Goal: Task Accomplishment & Management: Manage account settings

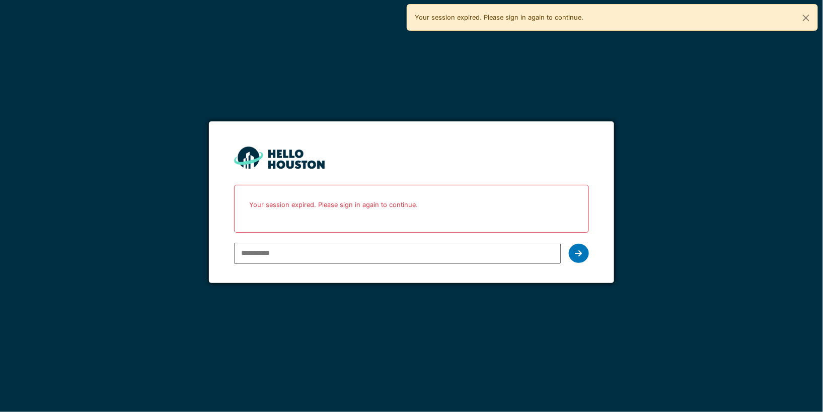
type input "**********"
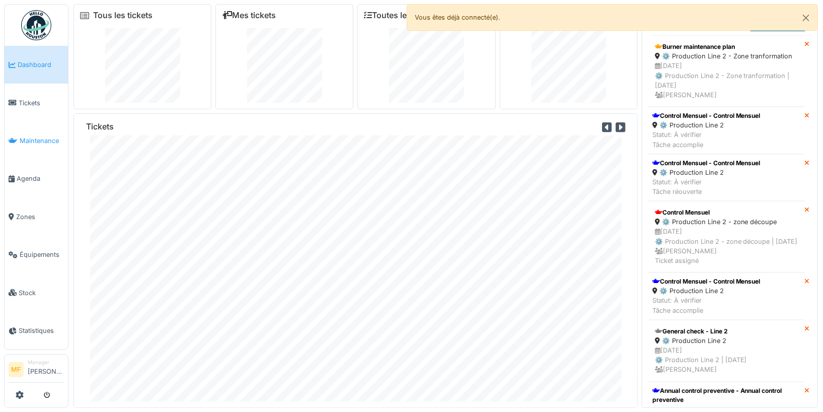
click at [44, 143] on link "Maintenance" at bounding box center [36, 141] width 63 height 38
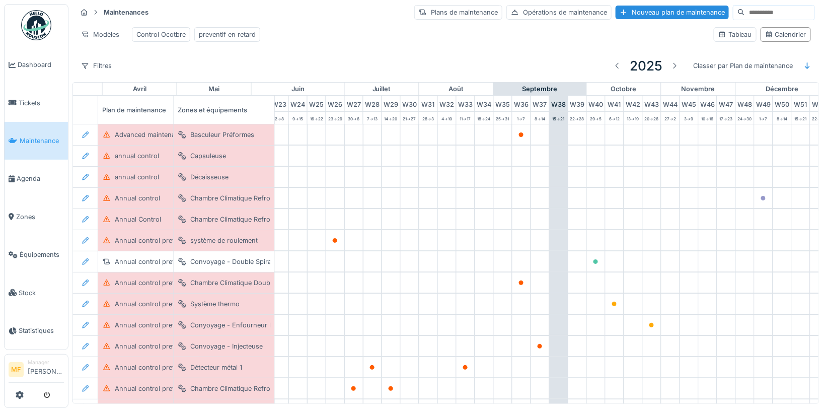
scroll to position [0, 450]
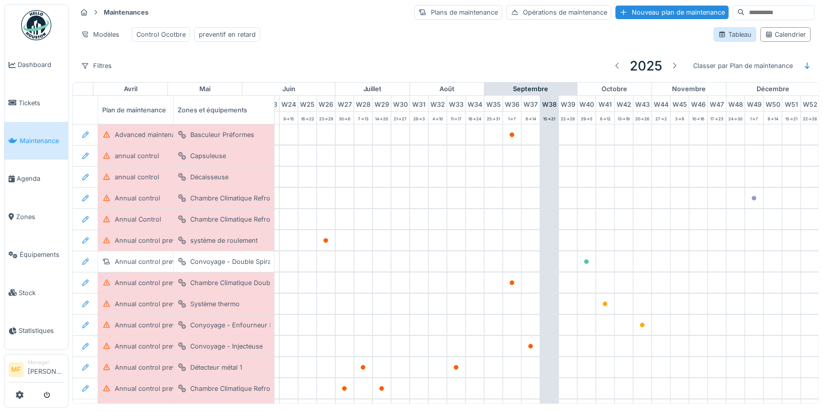
click at [730, 32] on div "Tableau" at bounding box center [735, 35] width 34 height 10
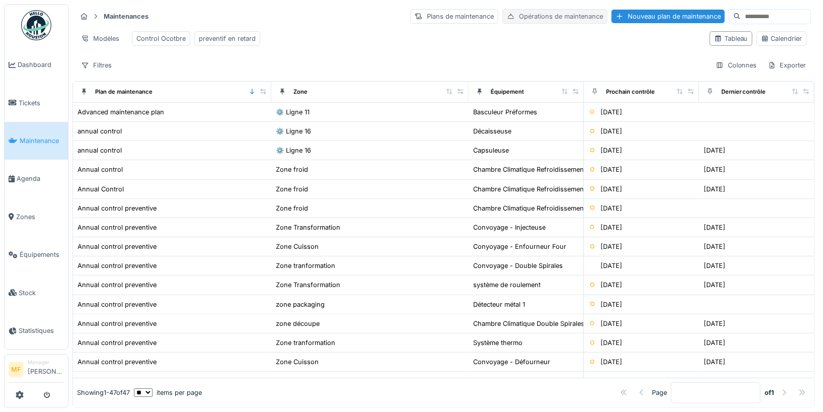
click at [566, 17] on div "Opérations de maintenance" at bounding box center [554, 16] width 105 height 15
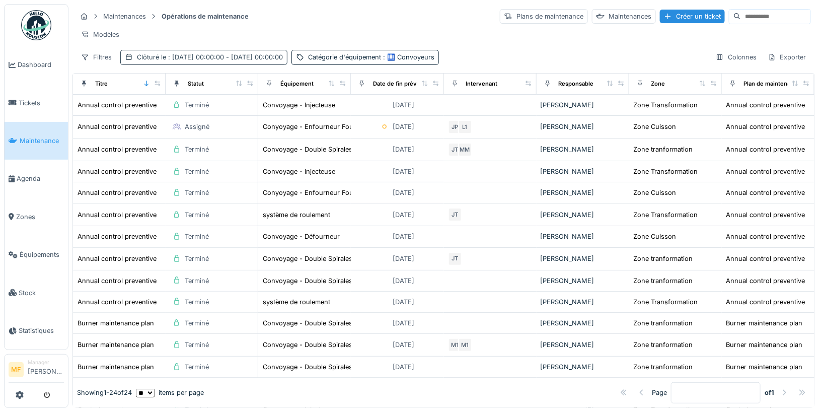
click at [213, 54] on span ": 01/01/2024 00:00:00 - 31/12/2024 00:00:00" at bounding box center [224, 57] width 117 height 8
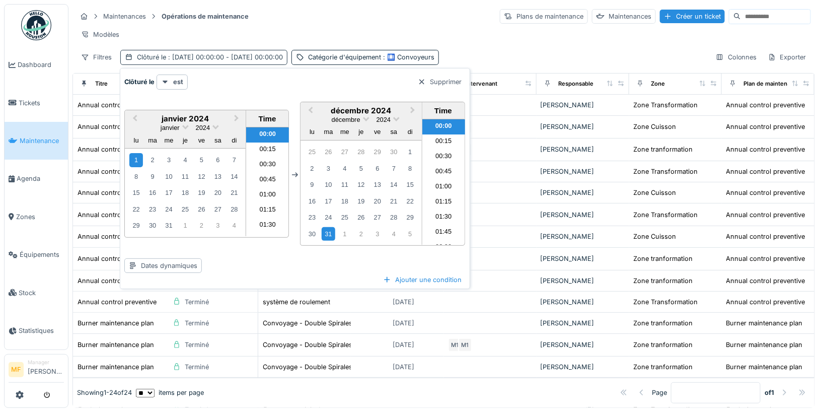
click at [231, 55] on span ": 01/01/2024 00:00:00 - 31/12/2024 00:00:00" at bounding box center [224, 57] width 117 height 8
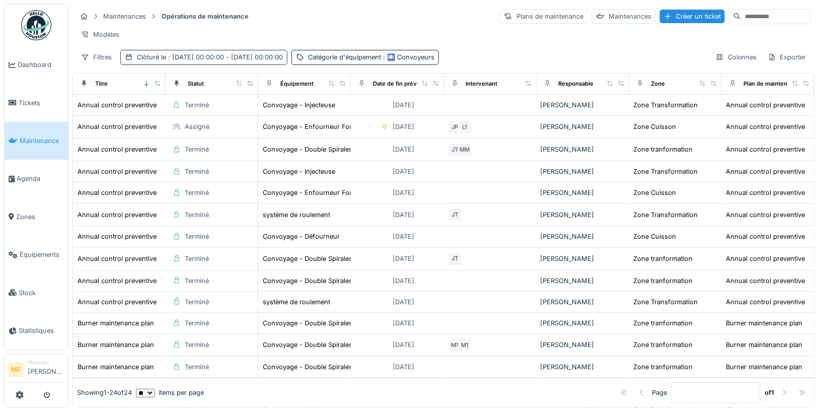
click at [283, 56] on span ": 01/01/2024 00:00:00 - 31/12/2024 00:00:00" at bounding box center [224, 57] width 117 height 8
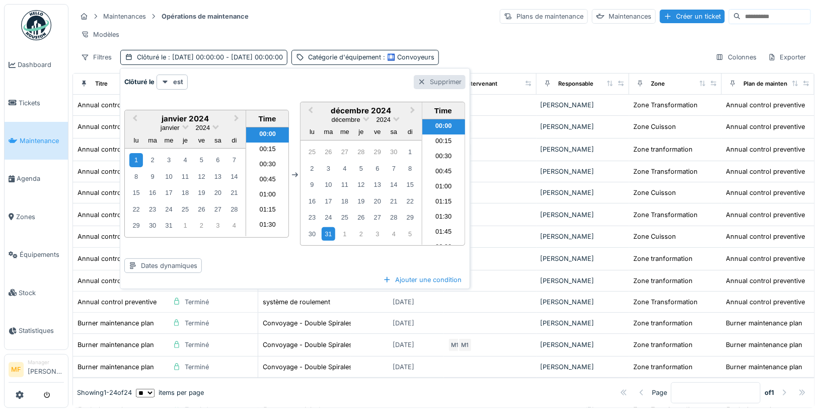
click at [419, 82] on div at bounding box center [422, 82] width 8 height 10
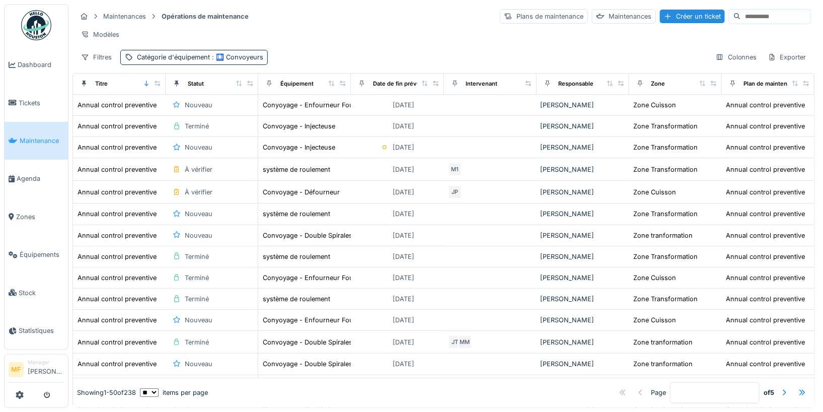
click at [105, 50] on div "Filtres" at bounding box center [97, 57] width 40 height 15
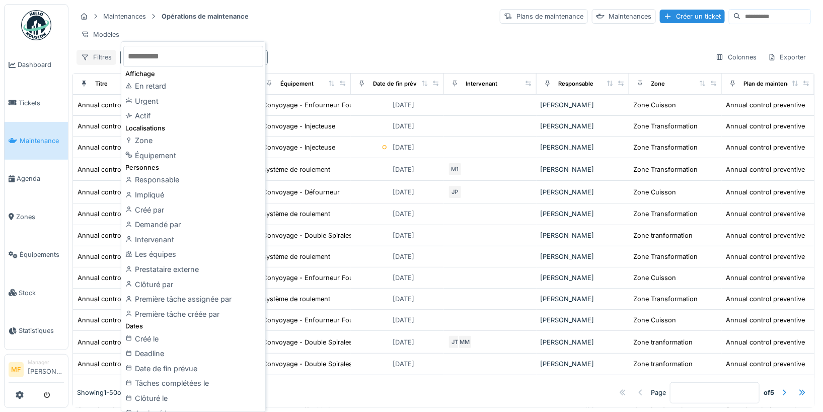
click at [95, 56] on div "Filtres" at bounding box center [97, 57] width 40 height 15
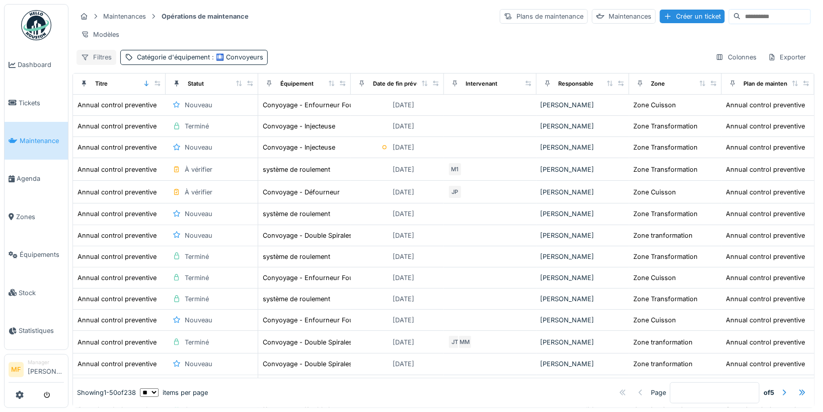
click at [95, 56] on div "Filtres" at bounding box center [97, 57] width 40 height 15
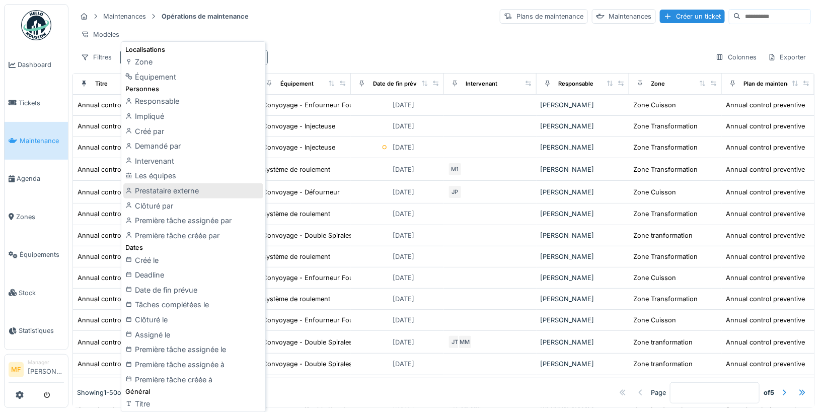
scroll to position [94, 0]
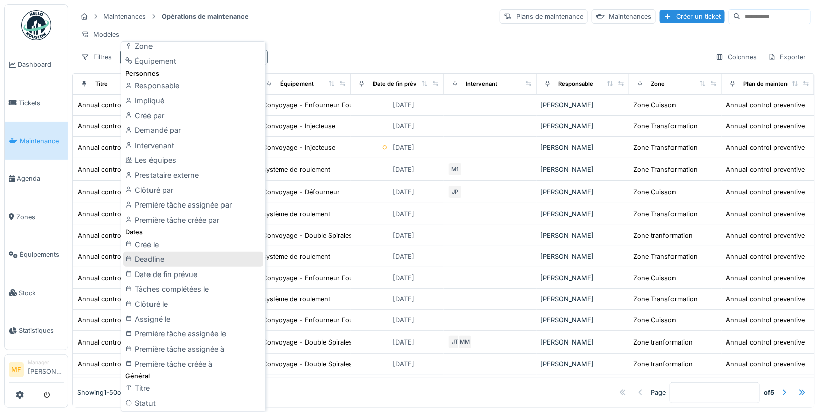
click at [190, 260] on div "Deadline" at bounding box center [193, 259] width 140 height 15
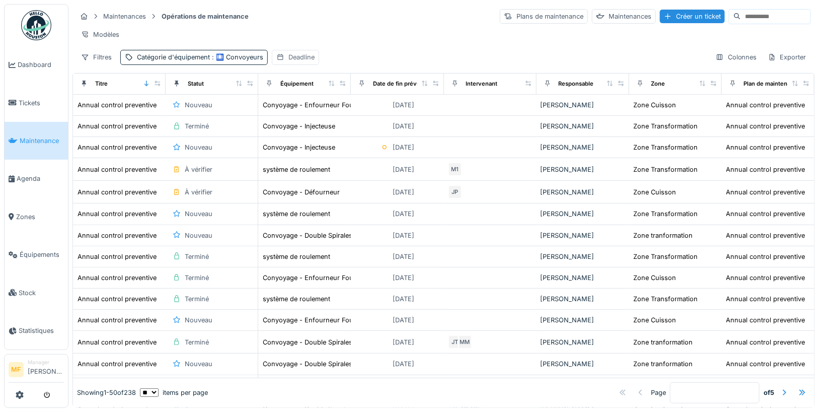
click at [297, 58] on div "Deadline" at bounding box center [301, 57] width 26 height 10
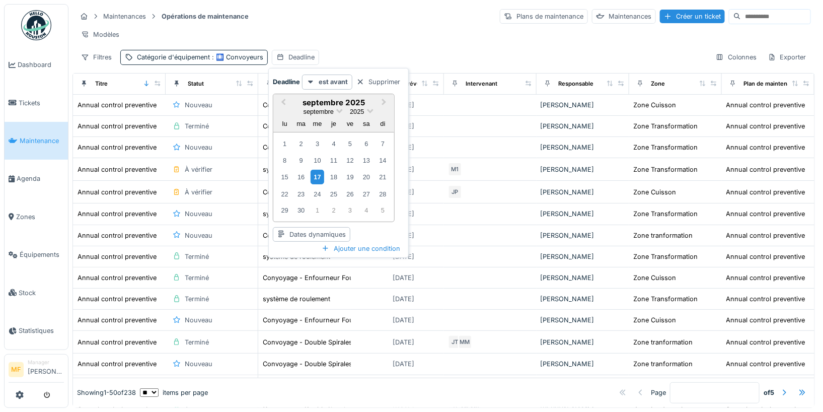
click at [317, 175] on div "17" at bounding box center [318, 177] width 14 height 15
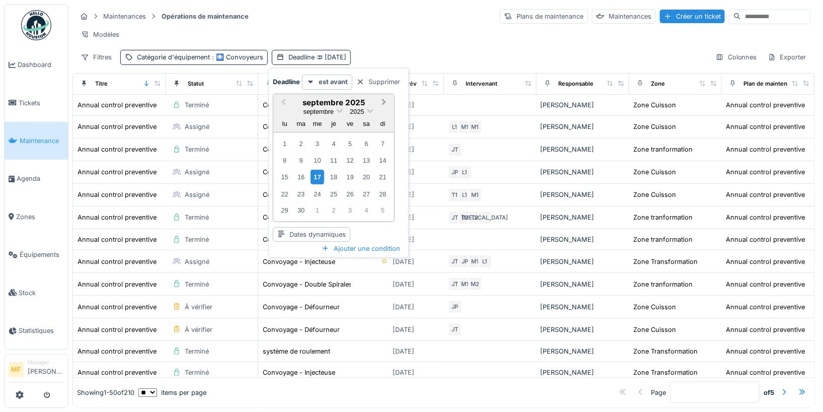
click at [385, 97] on button "Next Month" at bounding box center [385, 103] width 16 height 16
click at [333, 83] on strong "est avant" at bounding box center [333, 82] width 29 height 10
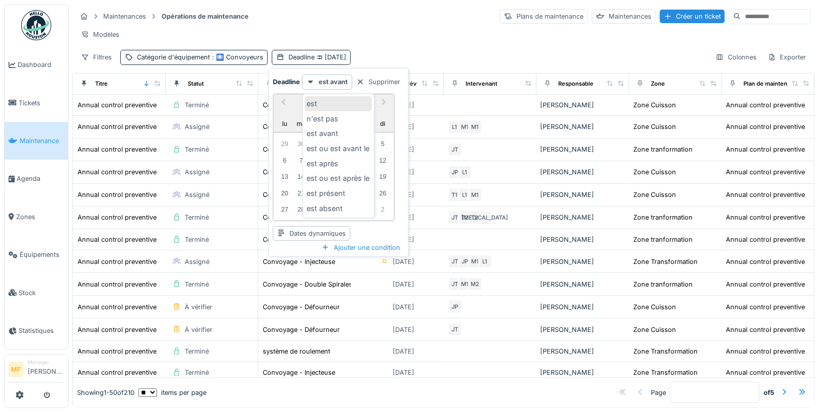
click at [331, 103] on div "est" at bounding box center [338, 103] width 67 height 15
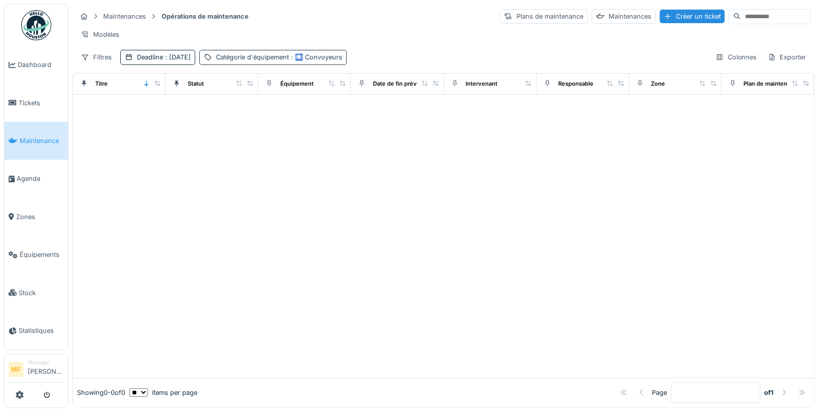
click at [341, 58] on span ": 🛄 Convoyeurs" at bounding box center [315, 57] width 53 height 8
click at [354, 77] on div "Supprimer" at bounding box center [352, 82] width 52 height 14
click at [191, 54] on span ": [DATE]" at bounding box center [177, 57] width 28 height 8
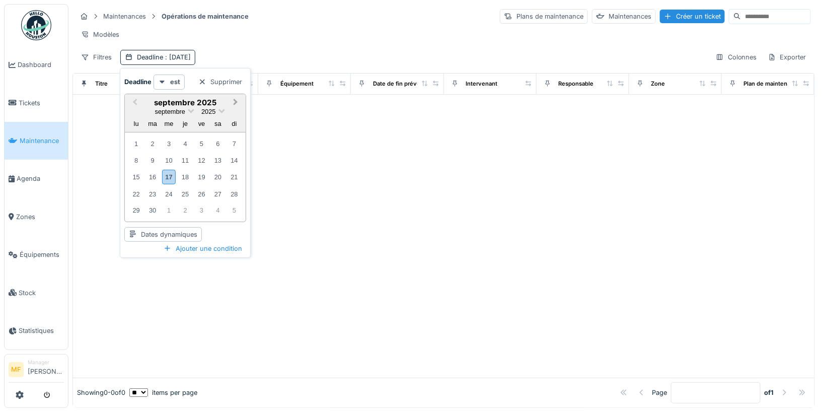
click at [239, 99] on button "Next Month" at bounding box center [237, 103] width 16 height 16
click at [167, 142] on div "1" at bounding box center [169, 144] width 14 height 14
click at [233, 98] on button "Next Month" at bounding box center [237, 103] width 16 height 16
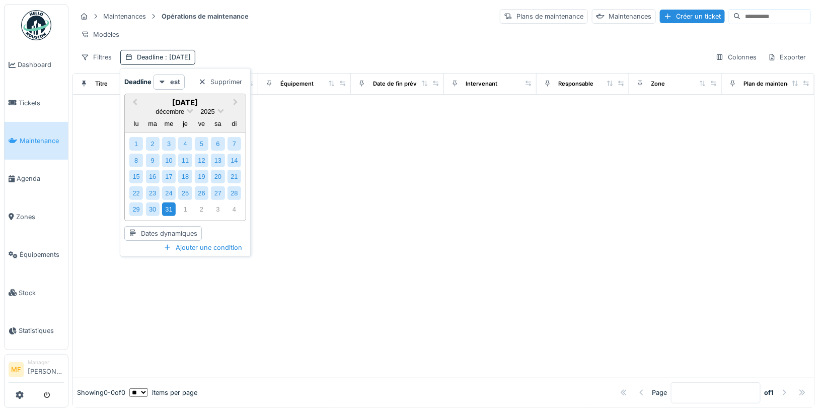
click at [169, 206] on div "31" at bounding box center [169, 209] width 14 height 14
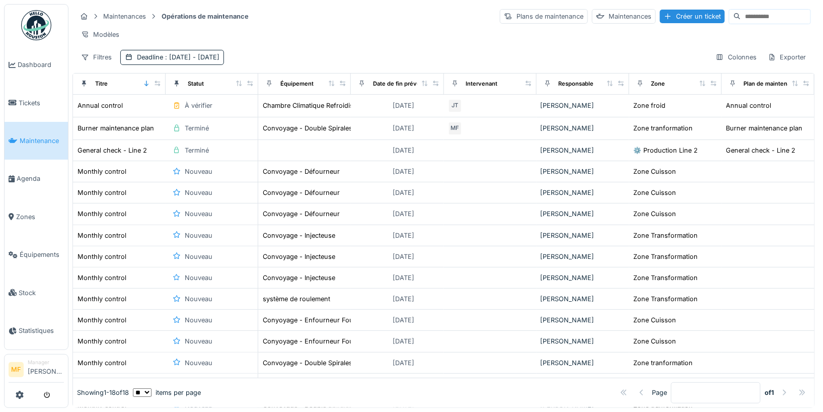
click at [340, 22] on div "Maintenances Opérations de maintenance Plans de maintenance Maintenances Créer …" at bounding box center [444, 16] width 734 height 17
click at [87, 54] on icon at bounding box center [85, 57] width 8 height 7
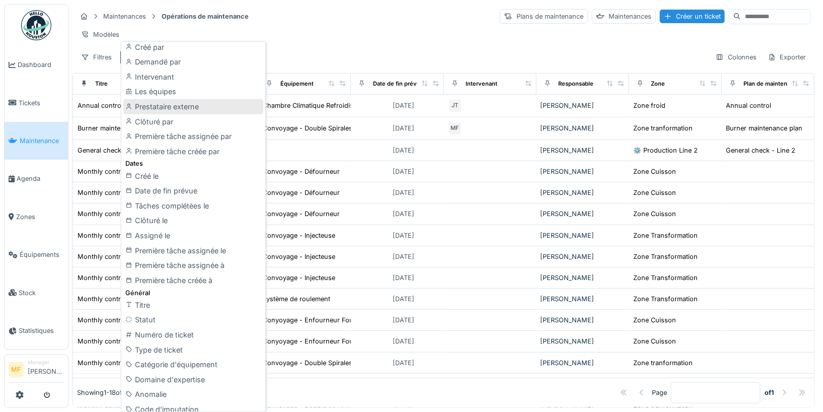
scroll to position [165, 0]
click at [168, 312] on div "Statut" at bounding box center [193, 317] width 140 height 15
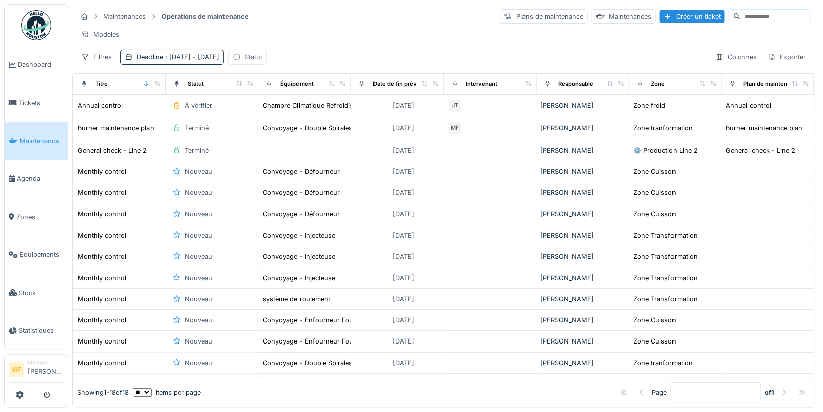
click at [262, 52] on div "Statut" at bounding box center [254, 57] width 18 height 10
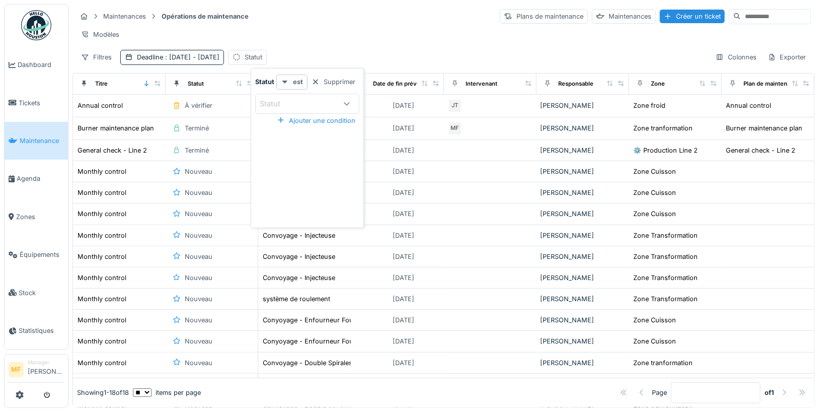
click at [291, 79] on div "est" at bounding box center [291, 82] width 31 height 15
click at [293, 118] on div "n'est pas" at bounding box center [299, 118] width 43 height 15
click at [279, 100] on div "Statut" at bounding box center [277, 103] width 35 height 11
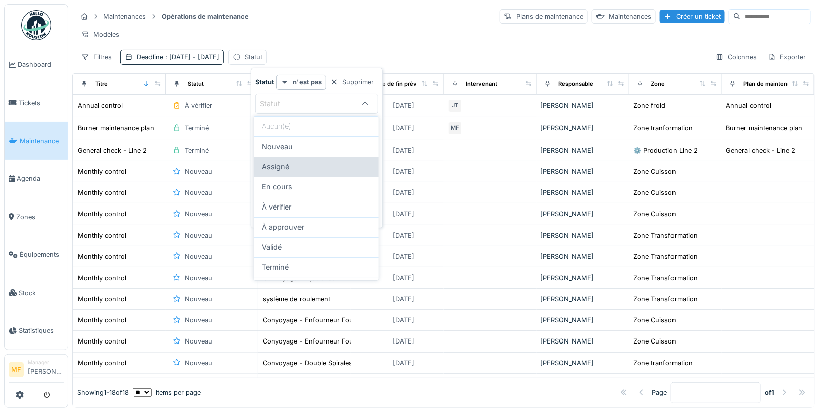
scroll to position [10, 0]
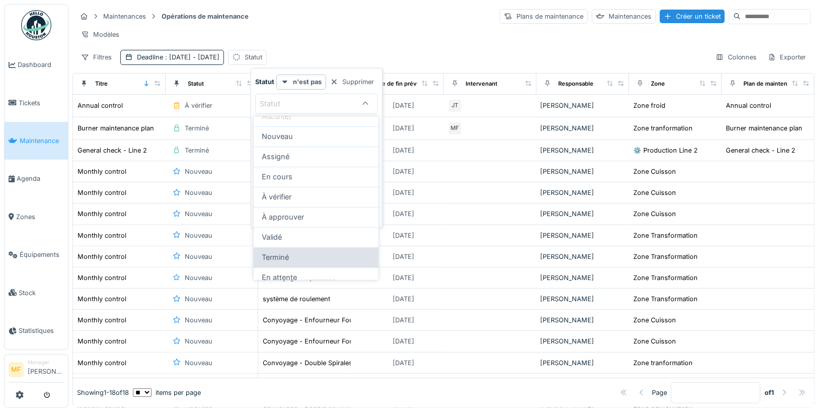
click at [276, 248] on div "Terminé" at bounding box center [316, 257] width 125 height 20
type input "******"
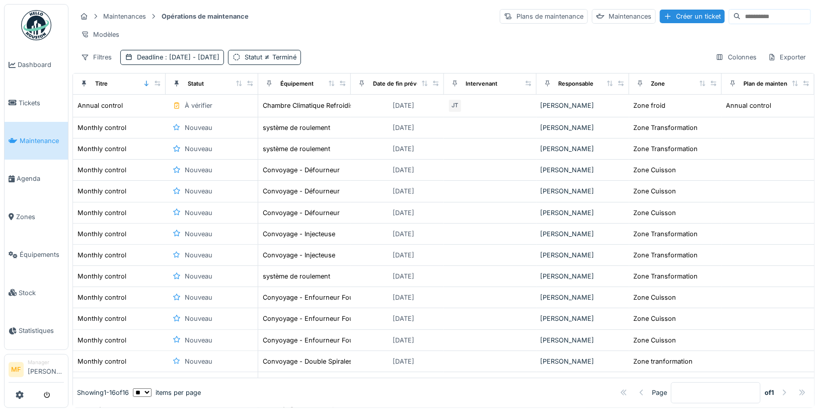
click at [365, 33] on div "Modèles" at bounding box center [444, 34] width 734 height 15
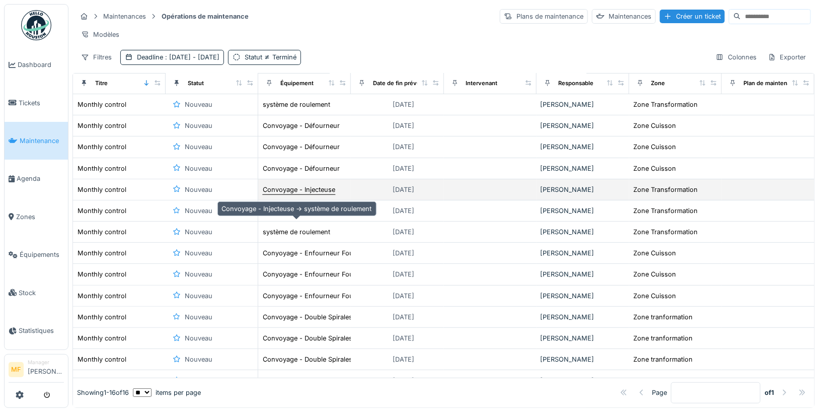
scroll to position [0, 0]
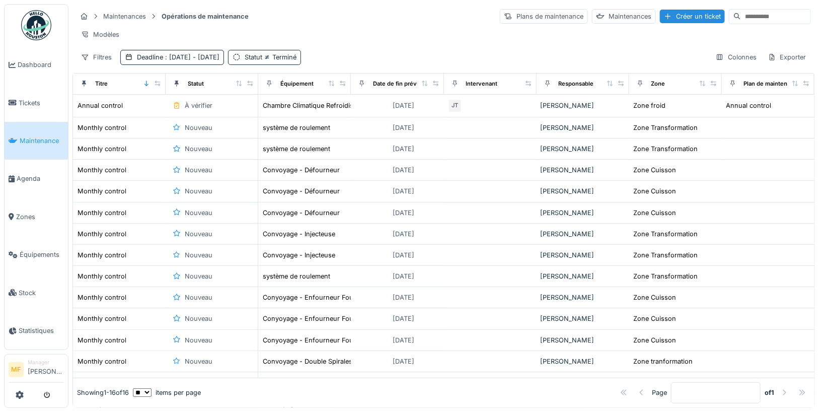
click at [152, 395] on select "** ** ** *** *** ***" at bounding box center [142, 392] width 19 height 9
click at [780, 58] on div "Exporter" at bounding box center [787, 57] width 47 height 15
click at [774, 80] on div "Export Excel" at bounding box center [781, 77] width 56 height 15
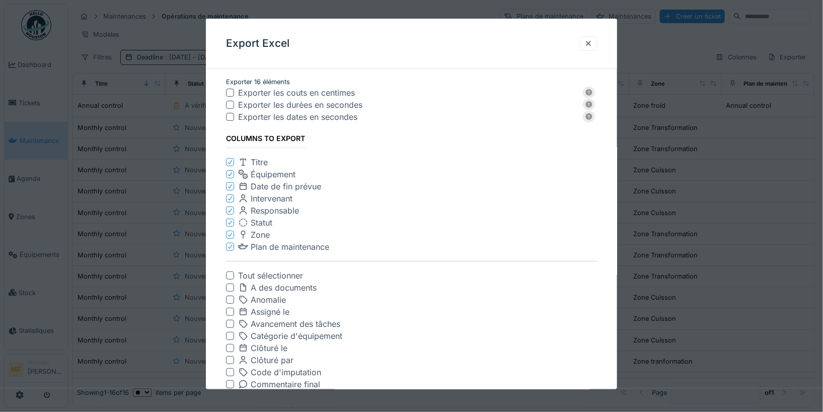
scroll to position [431, 0]
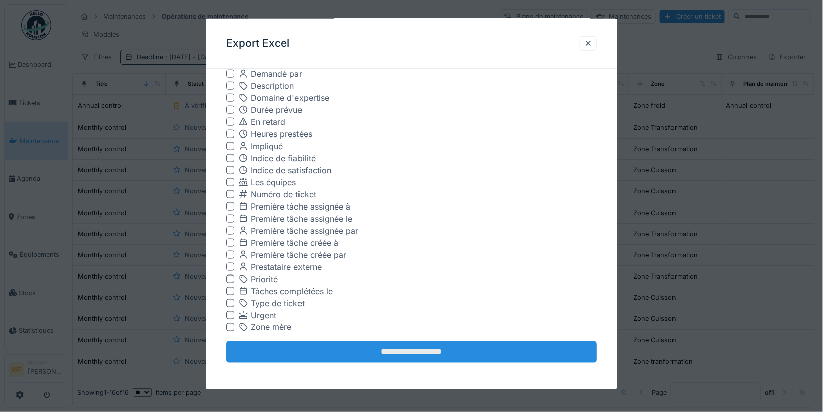
click at [404, 353] on input "**********" at bounding box center [412, 351] width 372 height 21
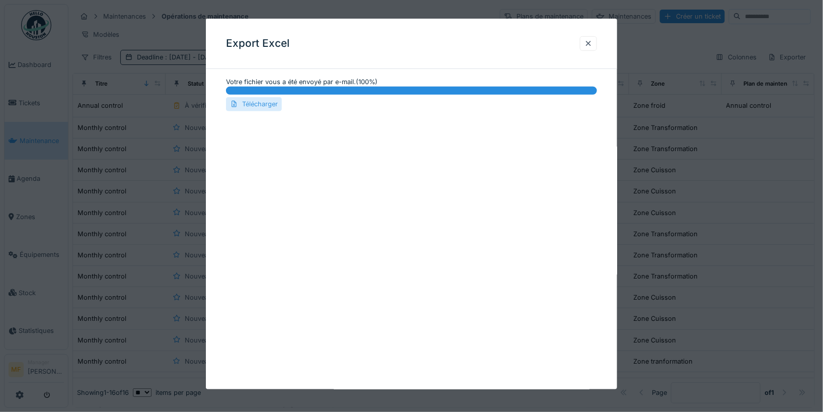
click at [263, 109] on div "Télécharger" at bounding box center [254, 104] width 56 height 14
click at [588, 42] on div at bounding box center [588, 44] width 8 height 10
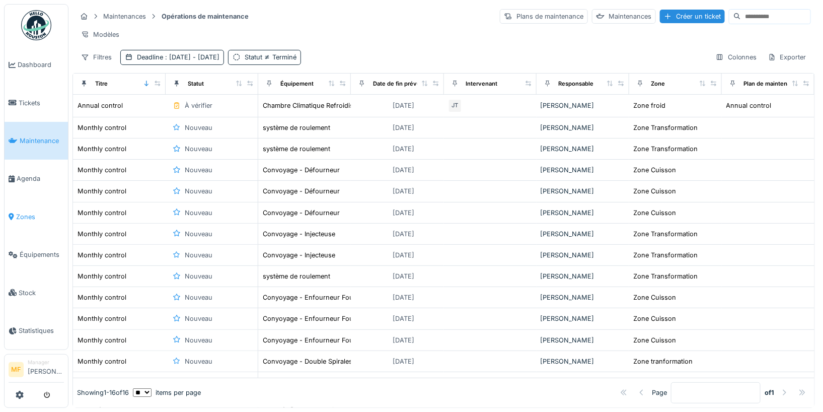
click at [35, 212] on span "Zones" at bounding box center [40, 217] width 48 height 10
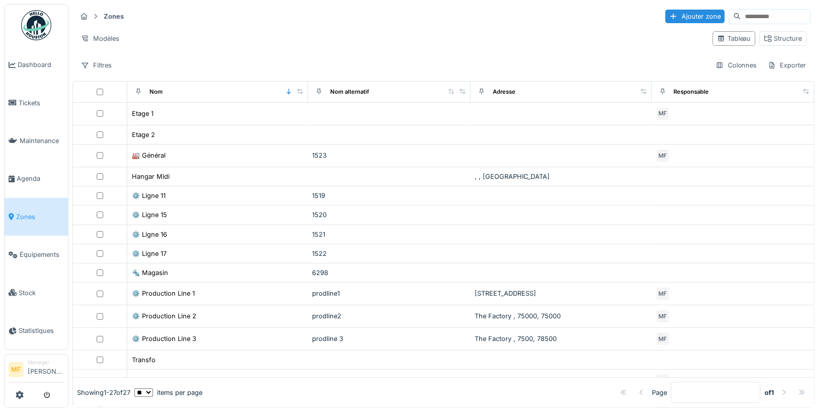
click at [33, 176] on body "Dashboard Tickets Maintenance Agenda Zones Équipements Stock Statistiques MF Ma…" at bounding box center [411, 206] width 823 height 412
click at [30, 176] on span "Agenda" at bounding box center [40, 179] width 47 height 10
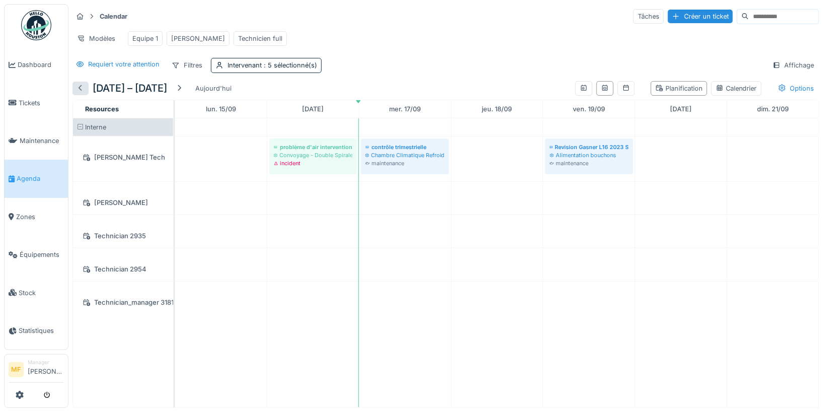
click at [81, 87] on div at bounding box center [81, 89] width 8 height 10
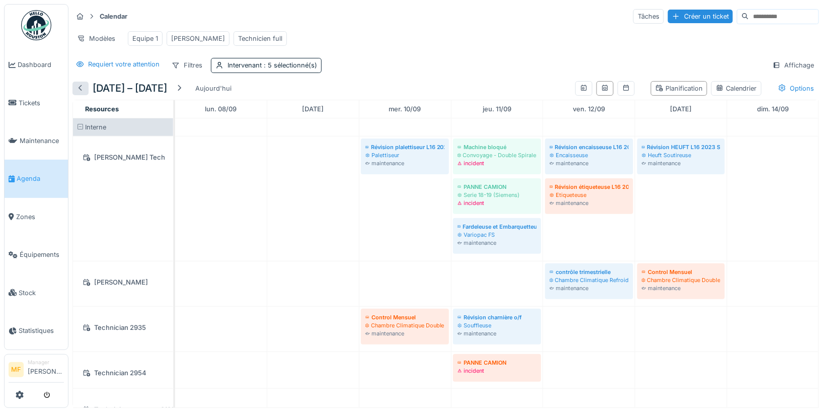
click at [82, 87] on div at bounding box center [81, 89] width 8 height 10
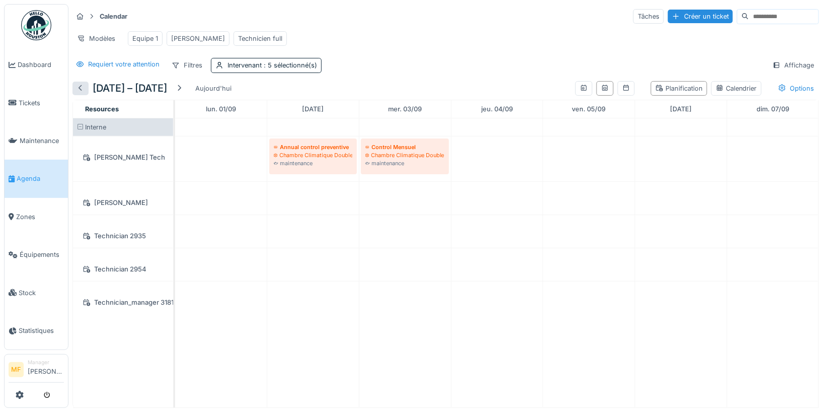
click at [82, 87] on div at bounding box center [81, 89] width 8 height 10
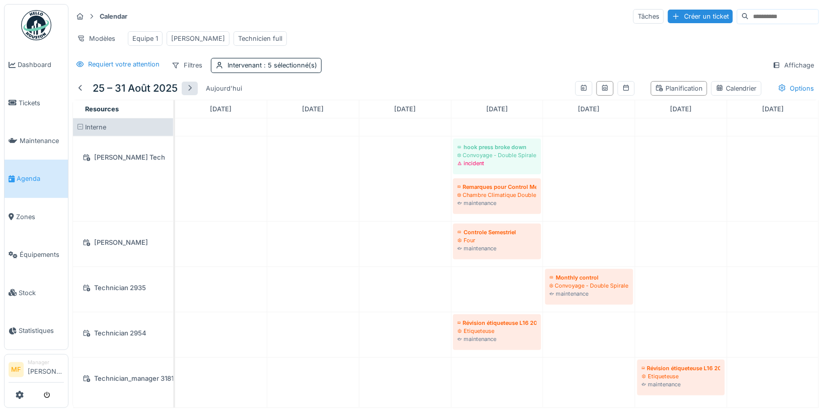
click at [192, 84] on div at bounding box center [190, 89] width 8 height 10
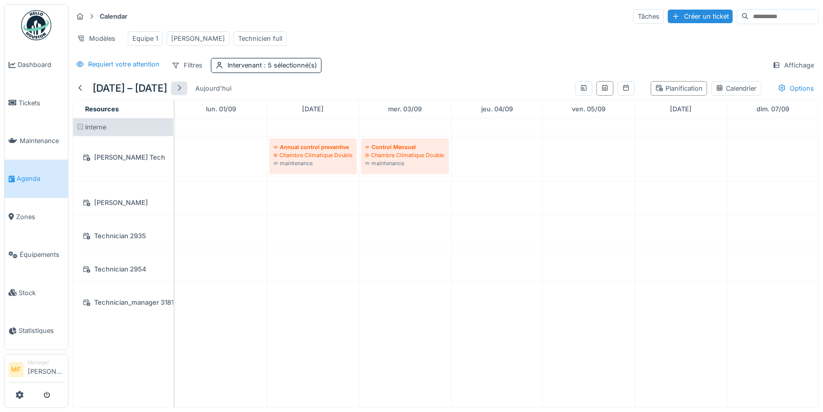
click at [192, 82] on div "Aujourd'hui" at bounding box center [213, 89] width 44 height 14
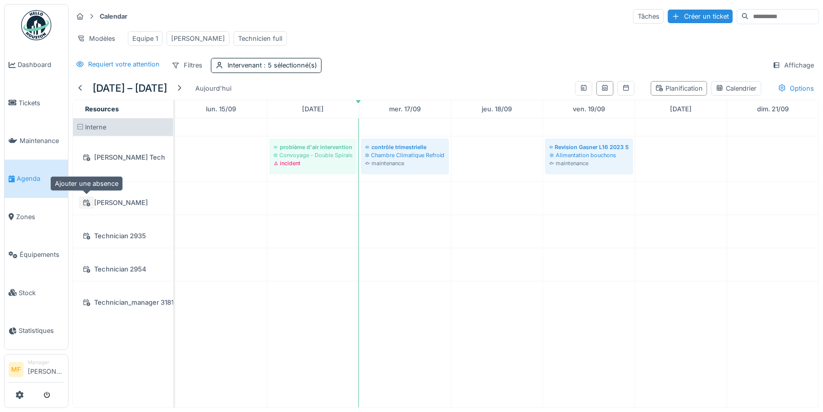
click at [86, 201] on icon at bounding box center [87, 202] width 7 height 7
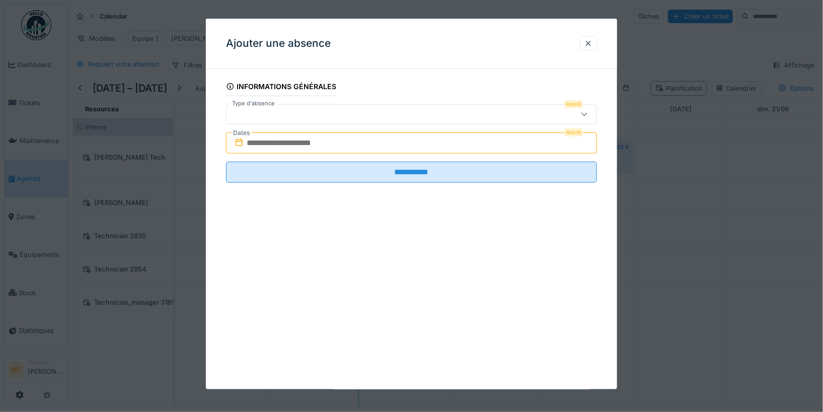
click at [342, 141] on input "text" at bounding box center [412, 142] width 372 height 21
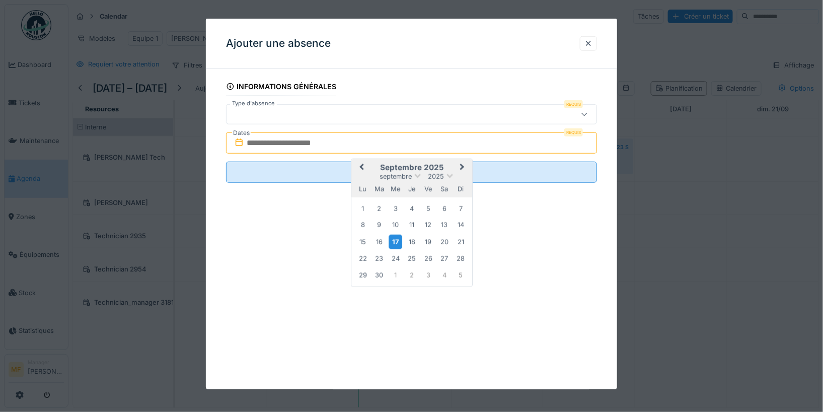
click at [397, 245] on div "17" at bounding box center [396, 242] width 14 height 15
click at [404, 245] on div "15 16 17 18 19 20 21" at bounding box center [411, 241] width 114 height 17
click at [407, 245] on div "18" at bounding box center [412, 242] width 14 height 14
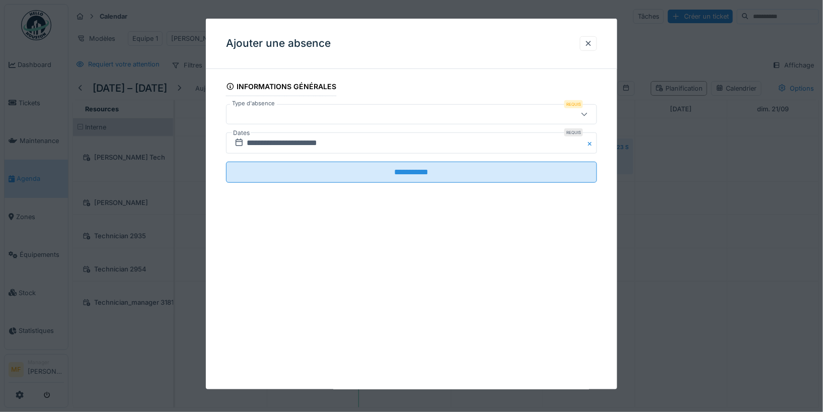
click at [338, 154] on fieldset "**********" at bounding box center [412, 134] width 372 height 114
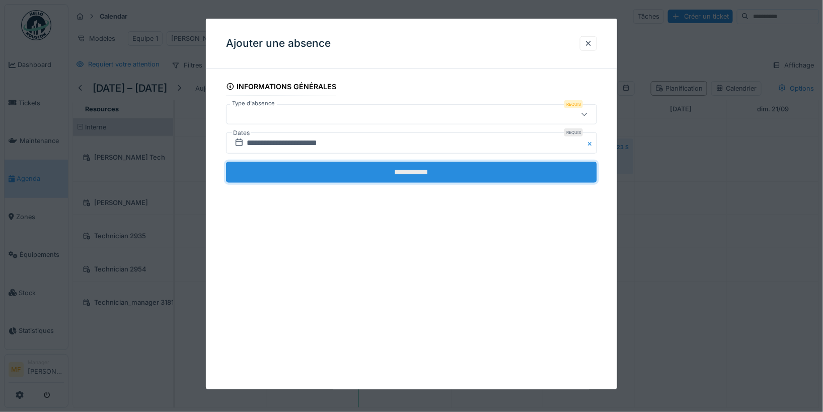
click at [338, 163] on input "**********" at bounding box center [412, 172] width 372 height 21
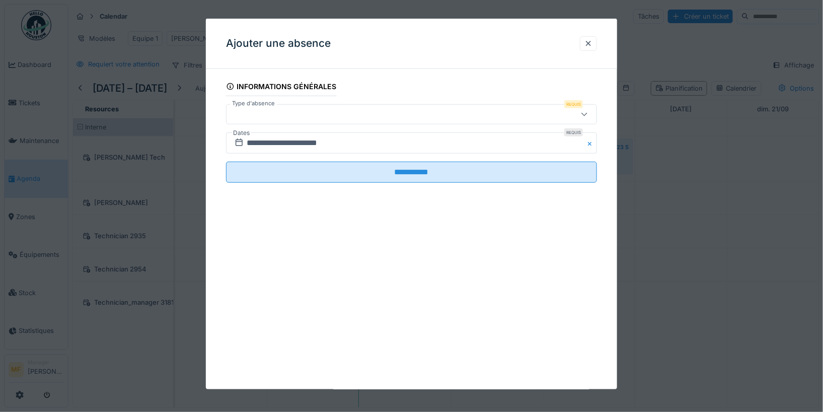
click at [333, 109] on div at bounding box center [390, 114] width 318 height 11
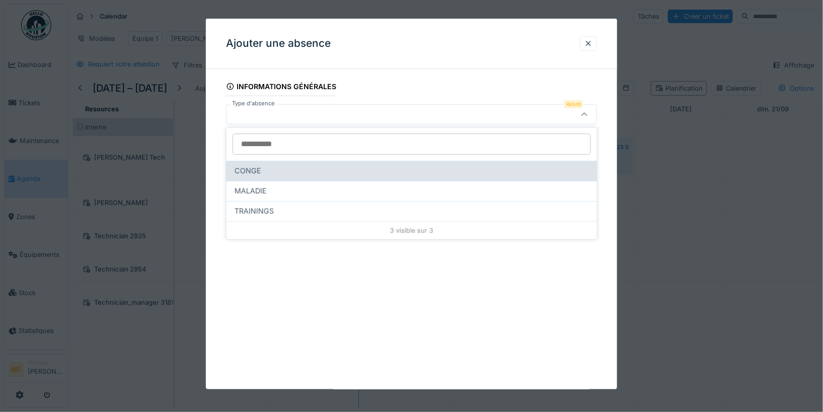
click at [308, 178] on div "CONGE" at bounding box center [412, 171] width 371 height 20
type input "**"
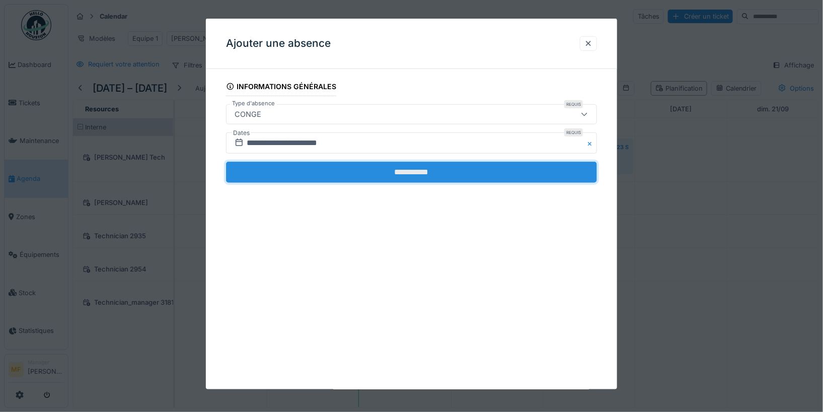
click at [406, 169] on input "**********" at bounding box center [412, 172] width 372 height 21
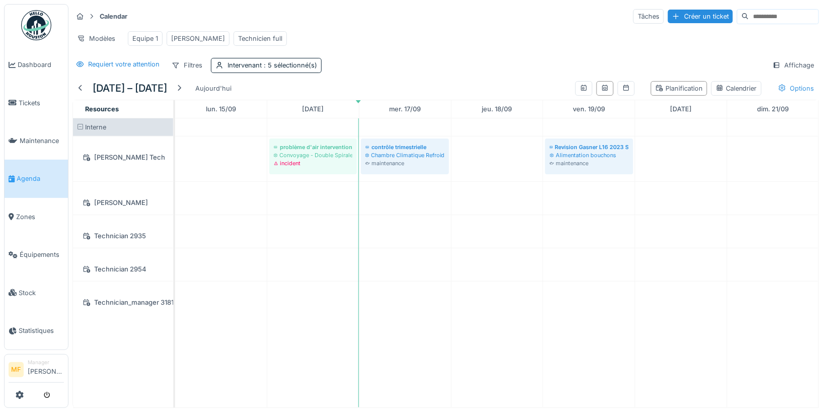
click at [790, 86] on div "Options" at bounding box center [796, 88] width 45 height 15
click at [669, 54] on div "Calendar Tâches Créer un ticket Modèles Equipe 1 [PERSON_NAME] Technicien full …" at bounding box center [445, 40] width 755 height 73
click at [801, 63] on div "Affichage" at bounding box center [793, 65] width 51 height 15
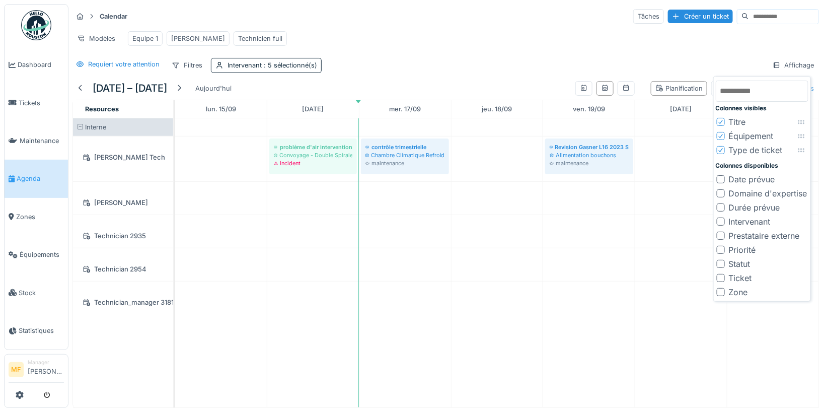
click at [639, 23] on div "Calendar Tâches Créer un ticket" at bounding box center [445, 16] width 747 height 17
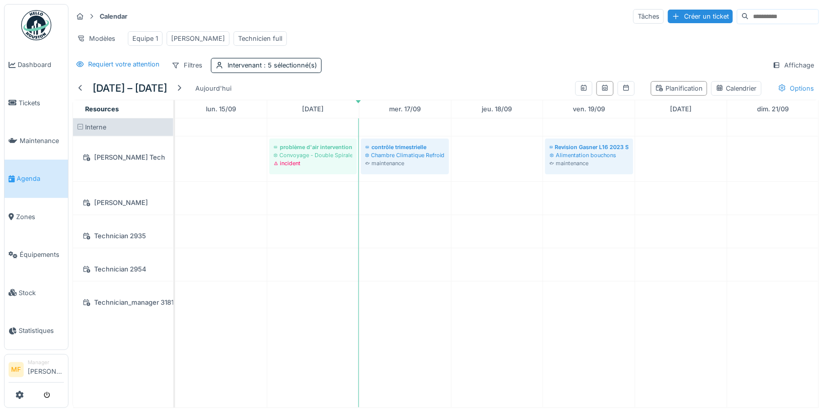
click at [801, 89] on div "Options" at bounding box center [796, 88] width 45 height 15
click at [756, 122] on div "Afficher les absences" at bounding box center [743, 123] width 81 height 12
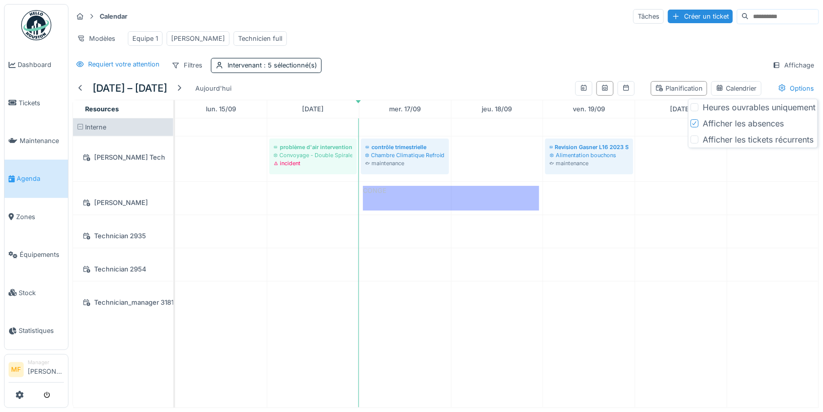
click at [499, 58] on div "Requiert votre attention Filtres Intervenant : 5 sélectionné(s) Affichage" at bounding box center [445, 65] width 747 height 15
click at [92, 62] on div "Requiert votre attention" at bounding box center [123, 64] width 71 height 10
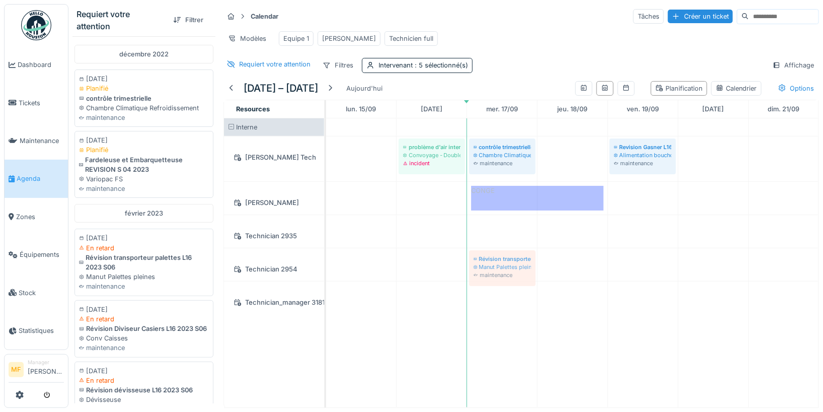
drag, startPoint x: 145, startPoint y: 263, endPoint x: 532, endPoint y: 270, distance: 386.7
click at [532, 270] on div "Requiert votre attention Filtrer [DATE] [DATE] Planifié contrôle trimestrielle …" at bounding box center [445, 206] width 755 height 412
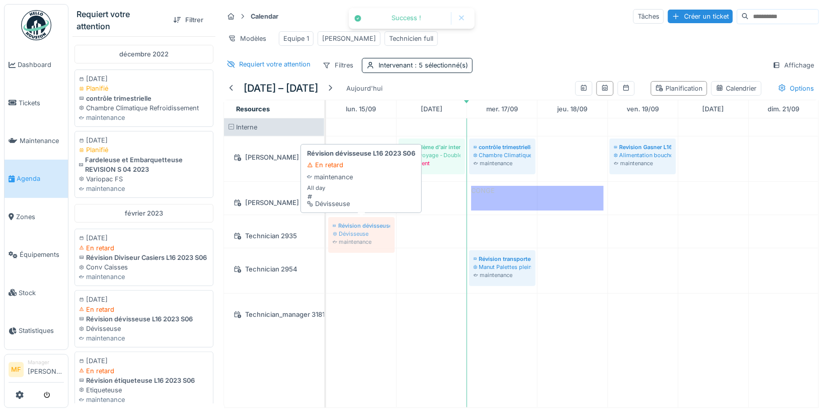
drag, startPoint x: 88, startPoint y: 325, endPoint x: 375, endPoint y: 240, distance: 299.8
click at [375, 240] on div "Requiert votre attention Filtrer [DATE] [DATE] Planifié contrôle trimestrielle …" at bounding box center [445, 206] width 755 height 412
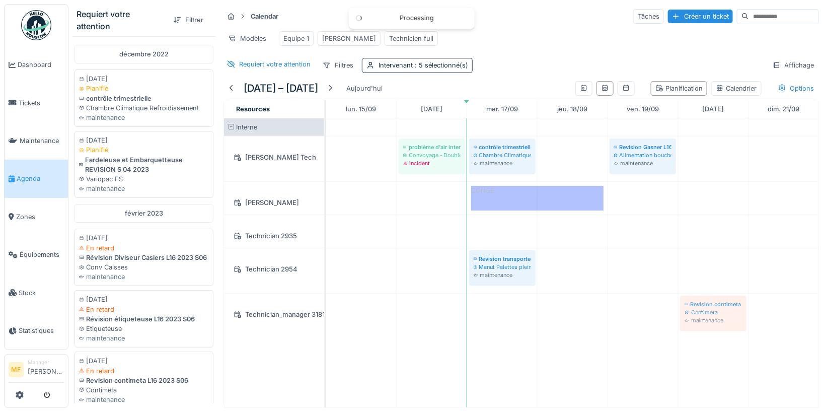
drag, startPoint x: 106, startPoint y: 373, endPoint x: 676, endPoint y: 313, distance: 573.0
click at [676, 313] on div "Requiert votre attention Filtrer [DATE] [DATE] Planifié contrôle trimestrielle …" at bounding box center [445, 206] width 755 height 412
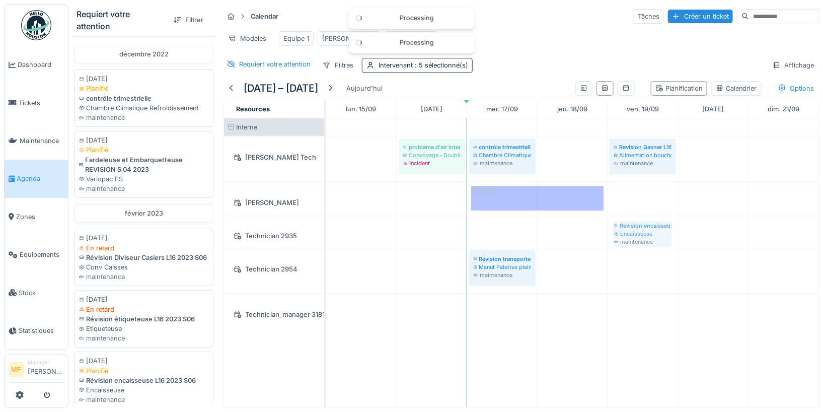
drag, startPoint x: 110, startPoint y: 374, endPoint x: 609, endPoint y: 226, distance: 520.2
click at [610, 226] on div "Requiert votre attention Filtrer [DATE] [DATE] Planifié contrôle trimestrielle …" at bounding box center [445, 206] width 755 height 412
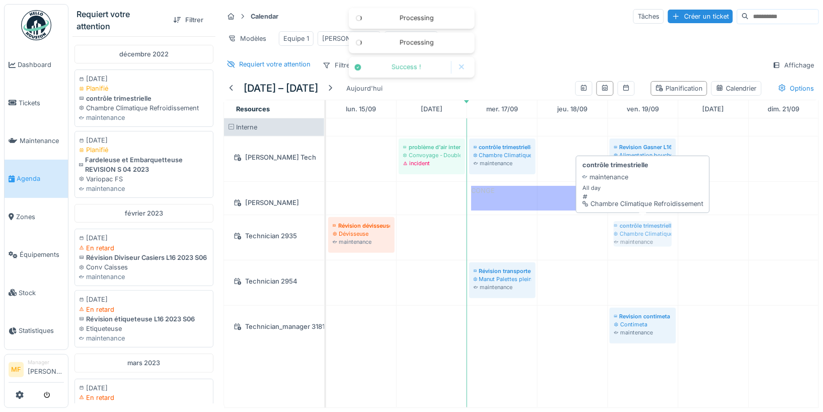
drag, startPoint x: 99, startPoint y: 99, endPoint x: 654, endPoint y: 224, distance: 568.6
click at [654, 224] on div "Requiert votre attention Filtrer [DATE] [DATE] Planifié contrôle trimestrielle …" at bounding box center [445, 206] width 755 height 412
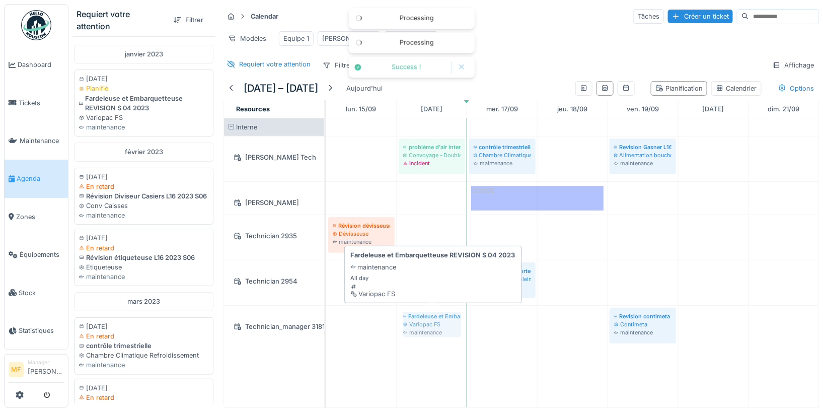
drag, startPoint x: 113, startPoint y: 107, endPoint x: 414, endPoint y: 321, distance: 369.7
click at [414, 321] on div "Requiert votre attention Filtrer [DATE] [DATE] Planifié Fardeleuse et Embarquet…" at bounding box center [445, 206] width 755 height 412
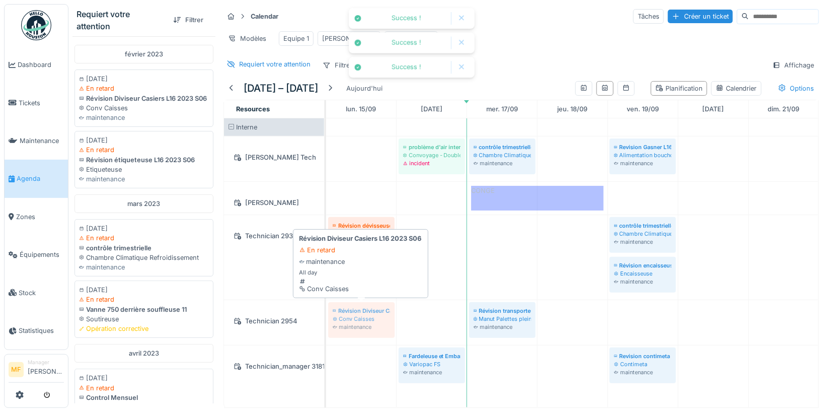
drag, startPoint x: 114, startPoint y: 122, endPoint x: 373, endPoint y: 311, distance: 321.0
click at [373, 311] on div "Requiert votre attention Filtrer [DATE] [DATE] En retard Révision Diviseur Casi…" at bounding box center [445, 206] width 755 height 412
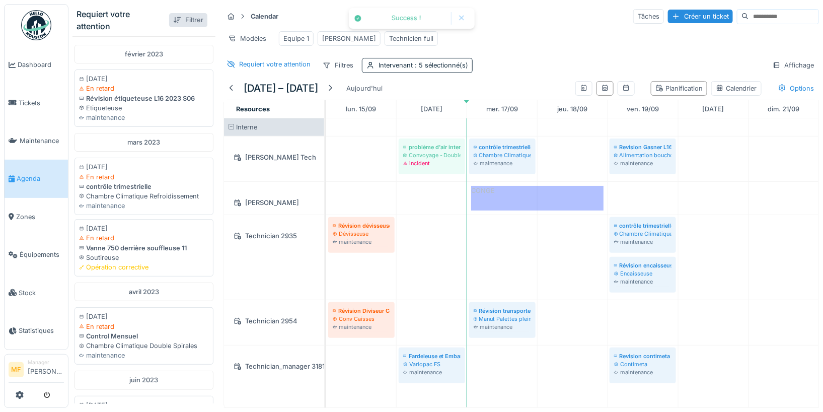
click at [176, 23] on div at bounding box center [177, 20] width 8 height 10
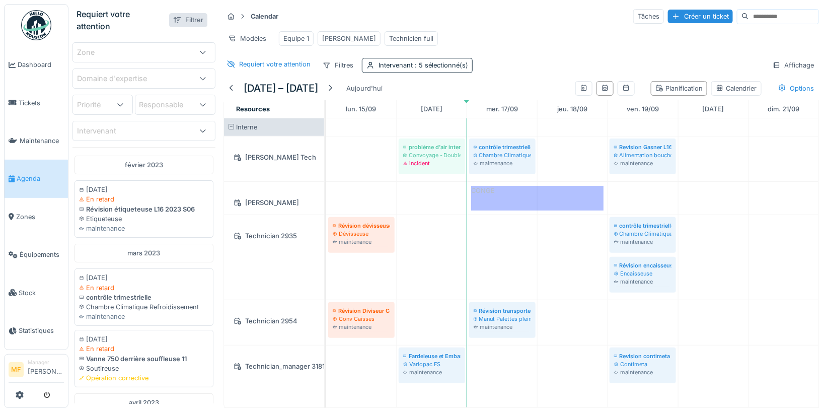
click at [176, 21] on div at bounding box center [177, 20] width 8 height 10
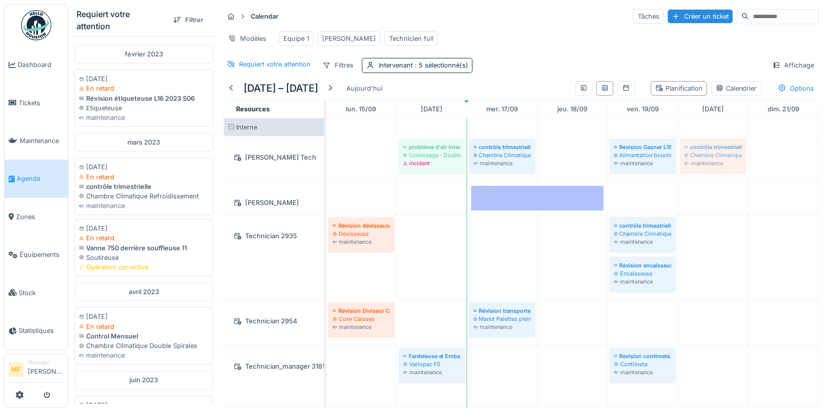
drag, startPoint x: 114, startPoint y: 183, endPoint x: 713, endPoint y: 178, distance: 599.6
click at [713, 178] on div "Requiert votre attention Filtrer [DATE] [DATE] En retard Révision étiqueteuse L…" at bounding box center [445, 206] width 755 height 412
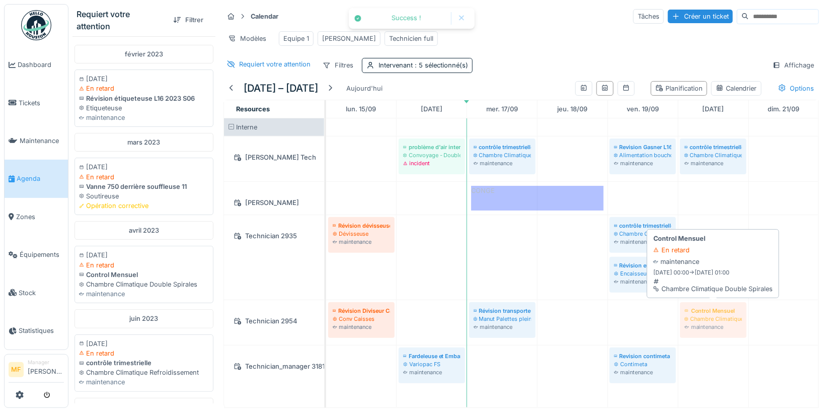
drag, startPoint x: 121, startPoint y: 273, endPoint x: 727, endPoint y: 312, distance: 606.8
click at [727, 312] on div "Requiert votre attention Filtrer [DATE] [DATE] En retard Révision étiqueteuse L…" at bounding box center [445, 206] width 755 height 412
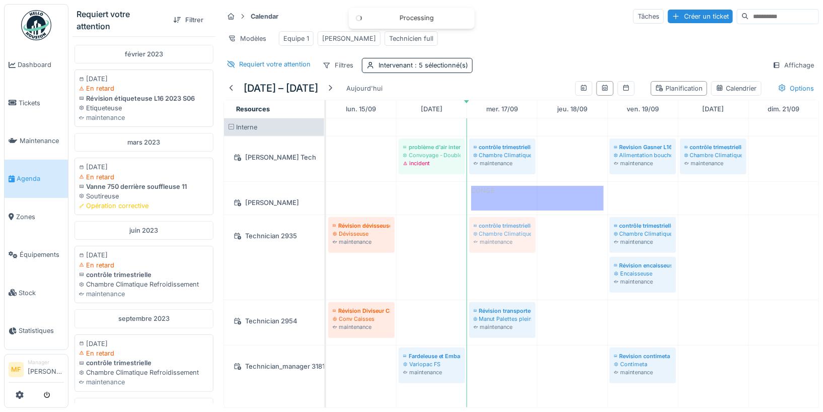
drag, startPoint x: 113, startPoint y: 284, endPoint x: 527, endPoint y: 255, distance: 415.3
click at [527, 255] on div "Requiert votre attention Filtrer [DATE] [DATE] En retard Révision étiqueteuse L…" at bounding box center [445, 206] width 755 height 412
